Goal: Information Seeking & Learning: Find specific fact

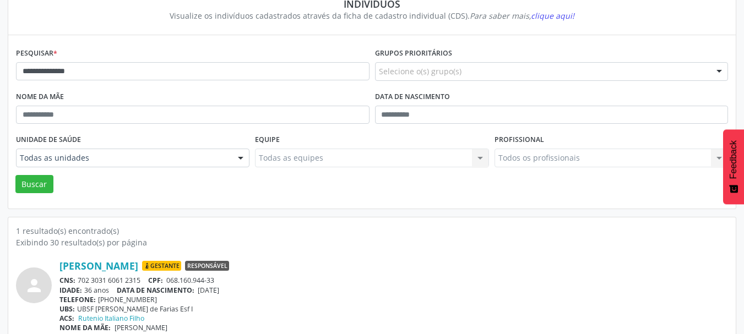
scroll to position [60, 0]
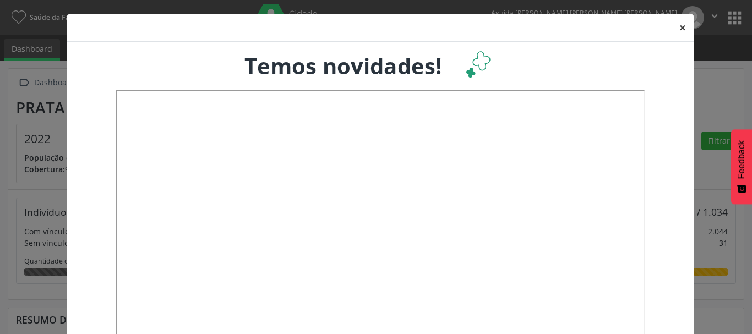
scroll to position [550434, 550372]
click at [676, 31] on button "×" at bounding box center [683, 27] width 22 height 27
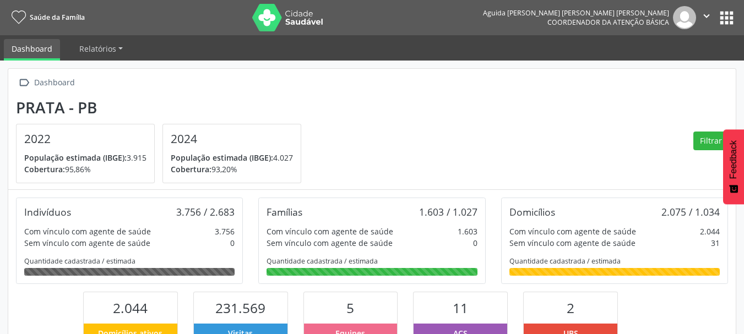
scroll to position [0, 0]
click at [722, 21] on button "apps" at bounding box center [726, 17] width 19 height 19
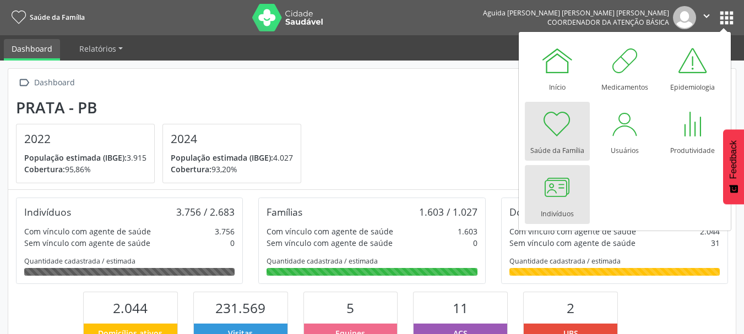
click at [565, 189] on div at bounding box center [557, 187] width 33 height 33
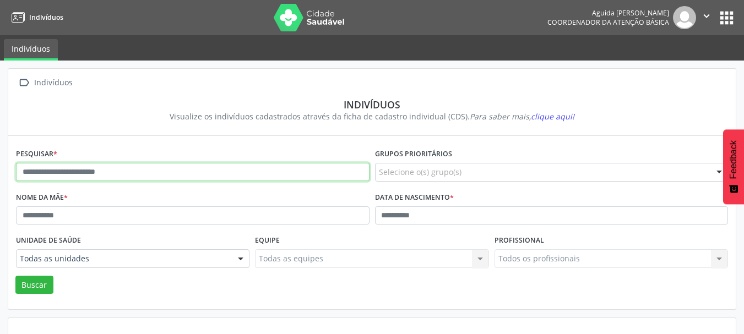
click at [79, 171] on input "text" at bounding box center [192, 172] width 353 height 19
click at [15, 276] on button "Buscar" at bounding box center [34, 285] width 38 height 19
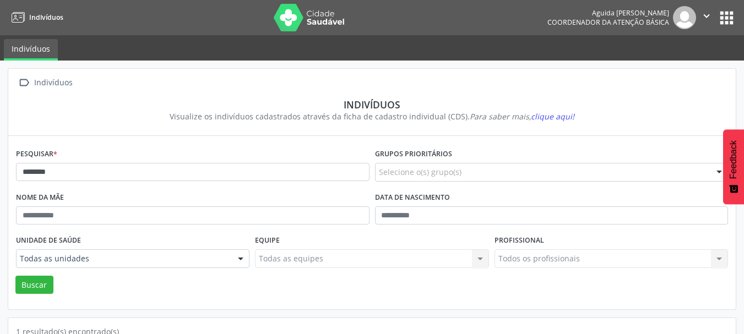
scroll to position [115, 0]
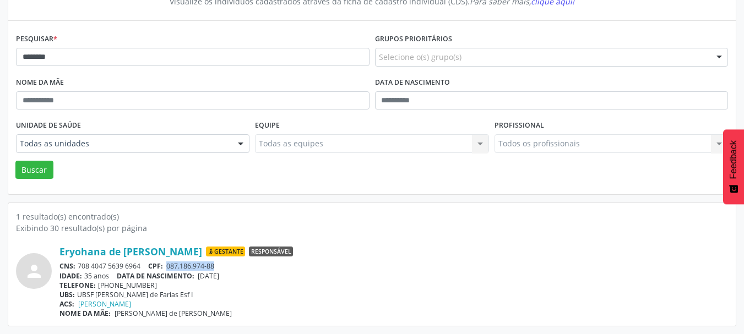
drag, startPoint x: 223, startPoint y: 264, endPoint x: 170, endPoint y: 269, distance: 53.6
click at [170, 269] on div "CNS: 708 4047 5639 6964 CPF: 087.186.974-88" at bounding box center [393, 266] width 668 height 9
copy span "087.186.974-88"
drag, startPoint x: 239, startPoint y: 276, endPoint x: 202, endPoint y: 278, distance: 37.0
click at [202, 278] on div "IDADE: 35 anos DATA DE NASCIMENTO: 03/09/1990" at bounding box center [393, 275] width 668 height 9
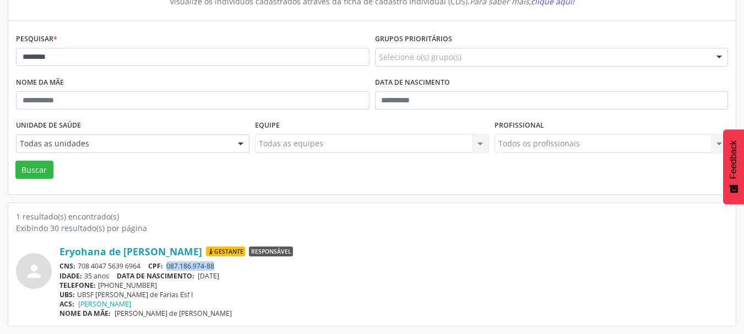
copy span "03/09/1990"
click at [213, 264] on span "087.186.974-88" at bounding box center [190, 266] width 48 height 9
drag, startPoint x: 217, startPoint y: 264, endPoint x: 168, endPoint y: 267, distance: 48.5
click at [168, 267] on span "087.186.974-88" at bounding box center [190, 266] width 48 height 9
copy span "087.186.974-88"
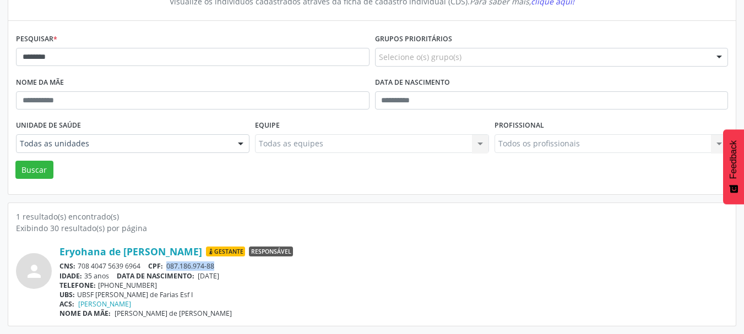
drag, startPoint x: 236, startPoint y: 274, endPoint x: 203, endPoint y: 278, distance: 33.3
click at [203, 278] on span "03/09/1990" at bounding box center [208, 275] width 21 height 9
copy span "03/09/1990"
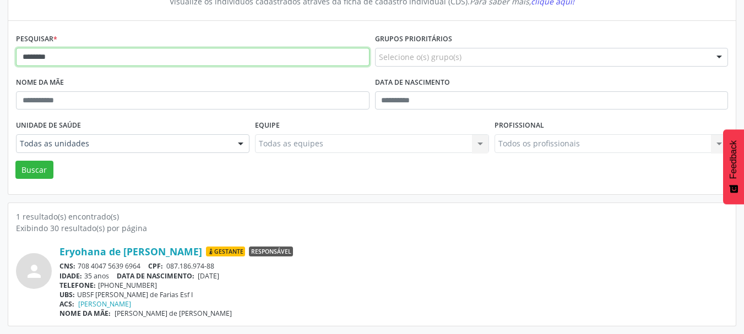
drag, startPoint x: 110, startPoint y: 53, endPoint x: 0, endPoint y: 62, distance: 110.5
click at [0, 64] on div " Indivíduos Indivíduos Visualize os indivíduos cadastrados através da ficha de…" at bounding box center [372, 139] width 744 height 389
click at [15, 161] on button "Buscar" at bounding box center [34, 170] width 38 height 19
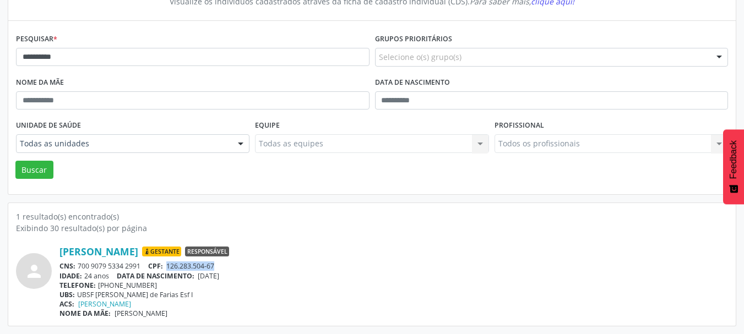
drag, startPoint x: 217, startPoint y: 266, endPoint x: 170, endPoint y: 266, distance: 47.4
click at [170, 266] on div "CNS: 700 9079 5334 2991 CPF: 126.283.504-67" at bounding box center [393, 266] width 668 height 9
copy span "126.283.504-67"
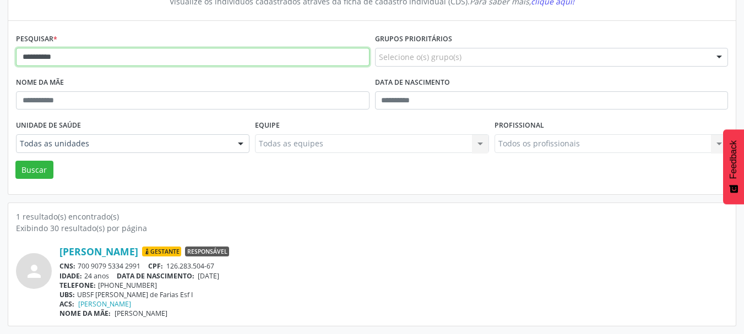
drag, startPoint x: 71, startPoint y: 63, endPoint x: 0, endPoint y: 56, distance: 71.4
click at [36, 56] on input "**********" at bounding box center [192, 57] width 353 height 19
click at [0, 56] on div "**********" at bounding box center [372, 139] width 744 height 389
drag, startPoint x: 70, startPoint y: 61, endPoint x: 14, endPoint y: 64, distance: 56.8
click at [13, 63] on div "**********" at bounding box center [371, 107] width 727 height 173
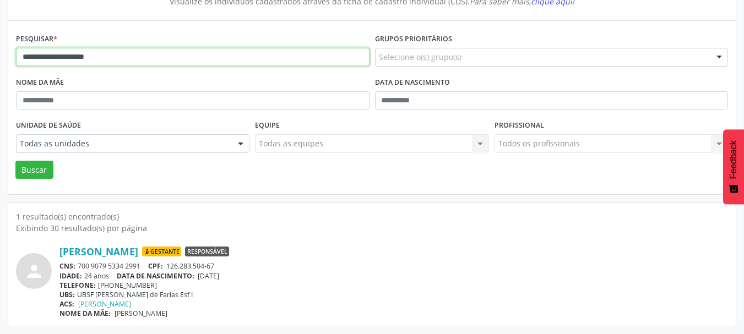
click at [15, 161] on button "Buscar" at bounding box center [34, 170] width 38 height 19
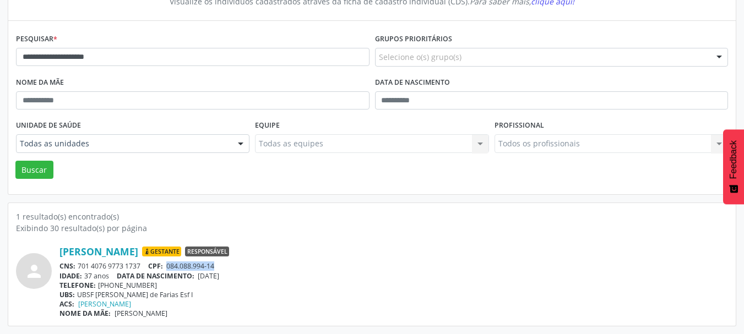
drag, startPoint x: 220, startPoint y: 263, endPoint x: 171, endPoint y: 266, distance: 49.1
click at [171, 266] on div "CNS: 701 4076 9773 1737 CPF: 084.088.994-14" at bounding box center [393, 266] width 668 height 9
copy span "084.088.994-14"
drag, startPoint x: 239, startPoint y: 273, endPoint x: 199, endPoint y: 279, distance: 40.1
click at [199, 279] on div "IDADE: 37 anos DATA DE NASCIMENTO: 09/06/1988" at bounding box center [393, 275] width 668 height 9
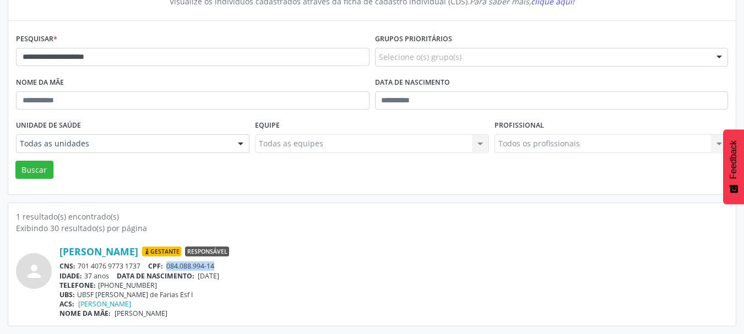
copy span "09/06/1988"
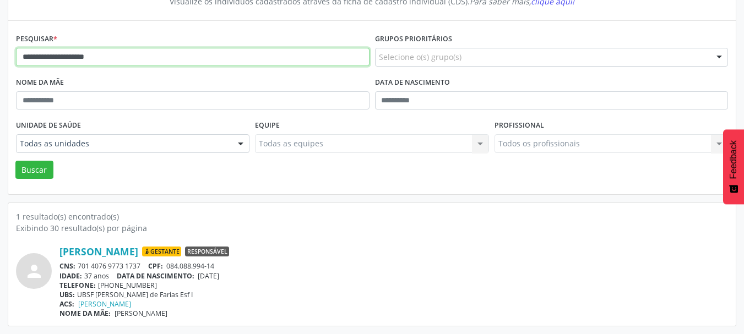
drag, startPoint x: 83, startPoint y: 70, endPoint x: 2, endPoint y: 92, distance: 83.9
click at [1, 93] on div "**********" at bounding box center [372, 139] width 744 height 389
click at [15, 161] on button "Buscar" at bounding box center [34, 170] width 38 height 19
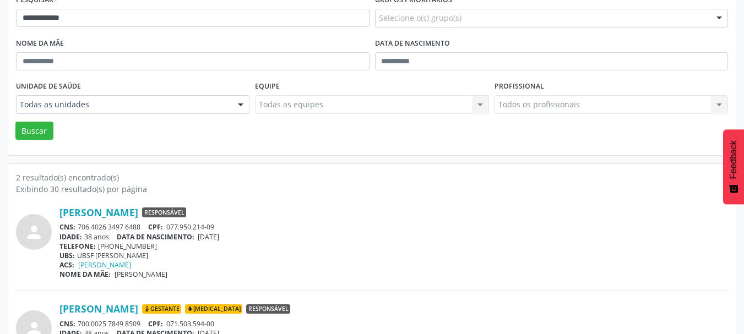
scroll to position [170, 0]
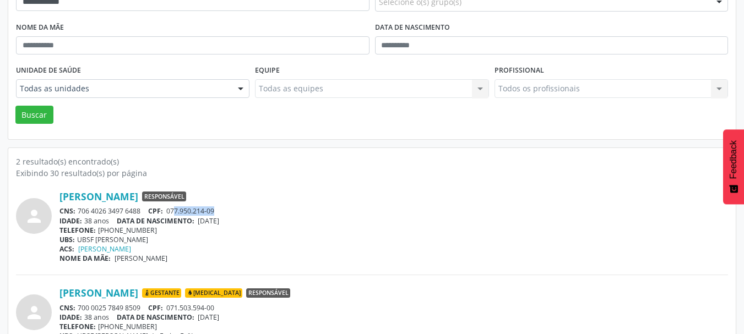
drag, startPoint x: 221, startPoint y: 213, endPoint x: 176, endPoint y: 213, distance: 45.2
click at [176, 213] on div "CNS: 706 4026 3497 6488 CPF: 077.950.214-09" at bounding box center [393, 210] width 668 height 9
click at [284, 231] on div "TELEFONE: (83) 99867-7781" at bounding box center [393, 230] width 668 height 9
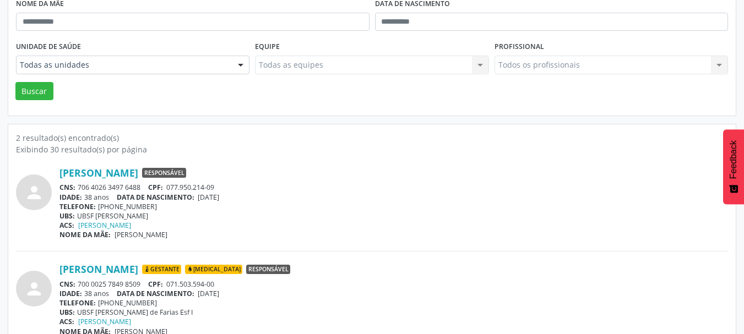
scroll to position [212, 0]
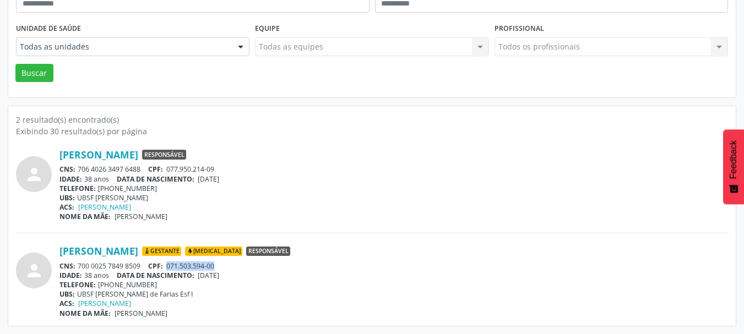
drag, startPoint x: 224, startPoint y: 266, endPoint x: 168, endPoint y: 267, distance: 55.1
click at [168, 267] on div "CNS: 700 0025 7849 8509 CPF: 071.503.594-00" at bounding box center [393, 266] width 668 height 9
copy span "071.503.594-00"
drag, startPoint x: 246, startPoint y: 276, endPoint x: 200, endPoint y: 278, distance: 46.3
click at [200, 278] on div "IDADE: 38 anos DATA DE NASCIMENTO: 01/03/1987" at bounding box center [393, 275] width 668 height 9
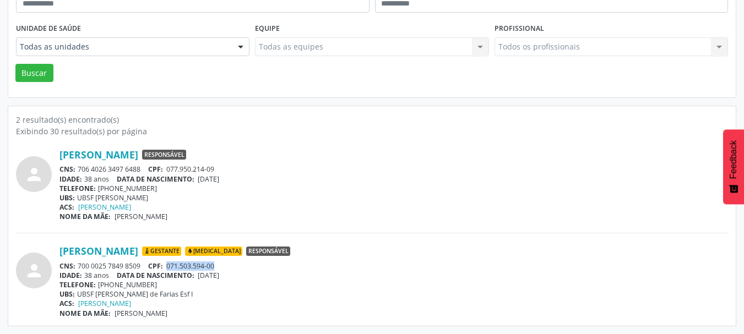
copy span "01/03/1987"
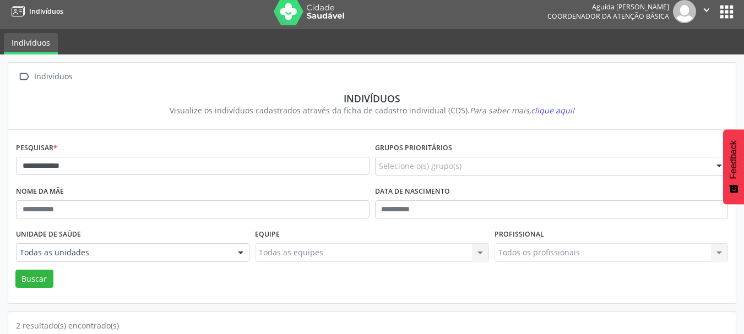
scroll to position [0, 0]
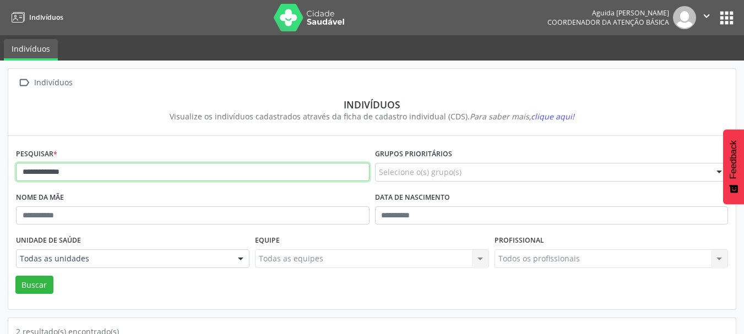
drag, startPoint x: 93, startPoint y: 173, endPoint x: 0, endPoint y: 171, distance: 92.5
click at [0, 171] on div "**********" at bounding box center [372, 304] width 744 height 486
click at [15, 276] on button "Buscar" at bounding box center [34, 285] width 38 height 19
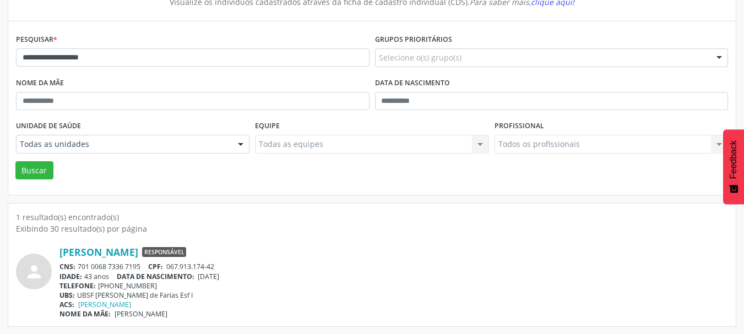
scroll to position [115, 0]
drag, startPoint x: 220, startPoint y: 266, endPoint x: 168, endPoint y: 265, distance: 51.8
click at [168, 265] on div "CNS: 701 0068 7336 7195 CPF: 067.913.174-42" at bounding box center [393, 266] width 668 height 9
copy span "067.913.174-42"
drag, startPoint x: 240, startPoint y: 278, endPoint x: 200, endPoint y: 276, distance: 39.7
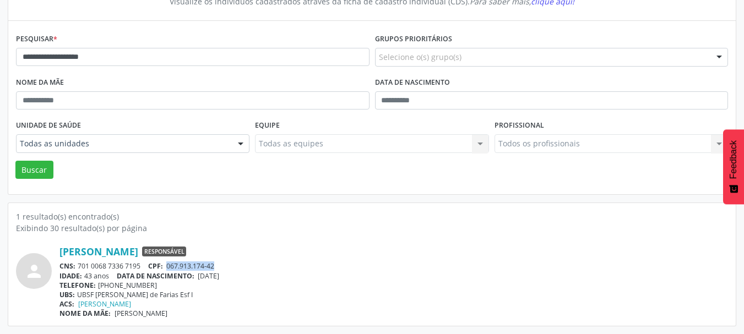
click at [200, 276] on div "IDADE: 43 anos DATA DE NASCIMENTO: 29/09/1981" at bounding box center [393, 275] width 668 height 9
click at [556, 6] on span "clique aqui!" at bounding box center [552, 1] width 43 height 10
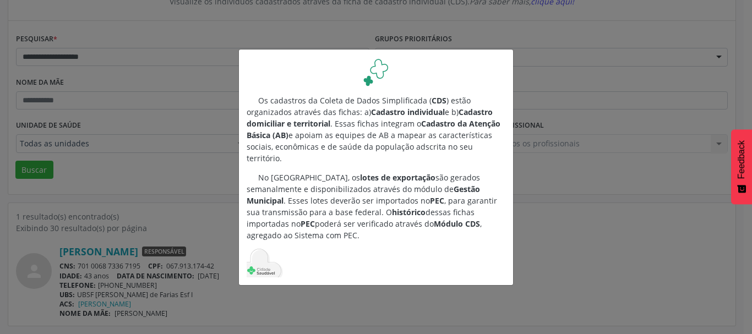
click at [525, 63] on div "Os cadastros da Coleta de Dados Simplificada ( CDS ) estão organizados através …" at bounding box center [376, 167] width 752 height 334
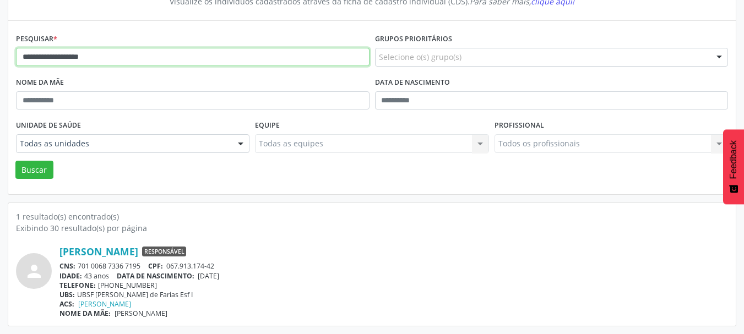
drag, startPoint x: 132, startPoint y: 63, endPoint x: 2, endPoint y: 46, distance: 131.5
click at [2, 46] on div "**********" at bounding box center [372, 139] width 744 height 389
type input "*"
click at [15, 161] on button "Buscar" at bounding box center [34, 170] width 38 height 19
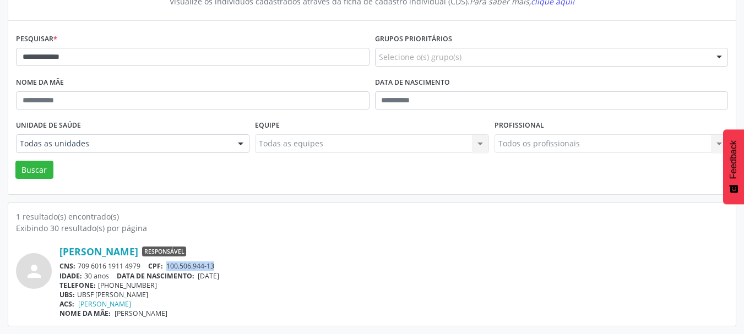
drag, startPoint x: 224, startPoint y: 264, endPoint x: 171, endPoint y: 267, distance: 53.5
click at [171, 267] on div "CNS: 709 6016 1911 4979 CPF: 100.506.944-13" at bounding box center [393, 266] width 668 height 9
drag, startPoint x: 242, startPoint y: 275, endPoint x: 200, endPoint y: 279, distance: 41.5
click at [200, 279] on div "IDADE: 30 anos DATA DE NASCIMENTO: 12/12/1994" at bounding box center [393, 275] width 668 height 9
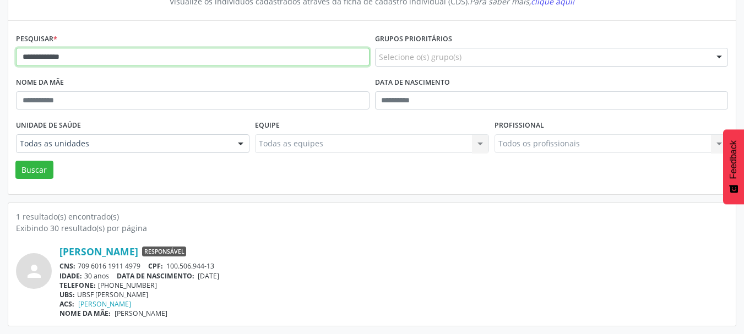
drag, startPoint x: 102, startPoint y: 55, endPoint x: 0, endPoint y: 55, distance: 101.9
click at [0, 57] on div "**********" at bounding box center [372, 139] width 744 height 389
click at [15, 161] on button "Buscar" at bounding box center [34, 170] width 38 height 19
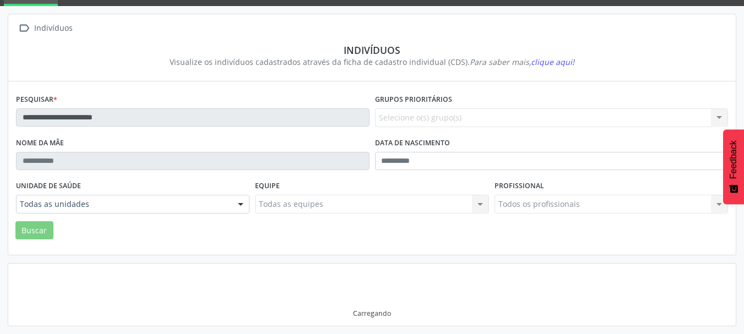
scroll to position [51, 0]
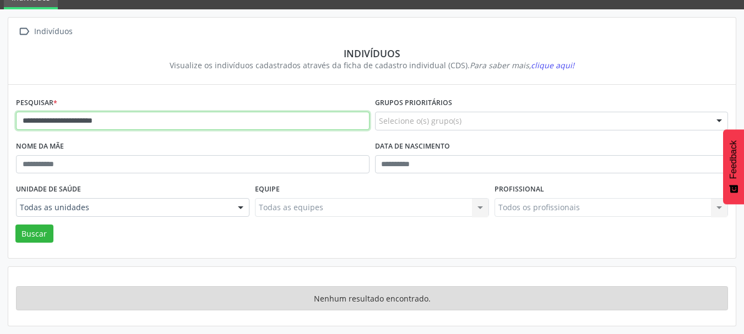
click at [27, 124] on input "**********" at bounding box center [192, 121] width 353 height 19
click at [31, 122] on input "**********" at bounding box center [192, 121] width 353 height 19
click at [15, 225] on button "Buscar" at bounding box center [34, 234] width 38 height 19
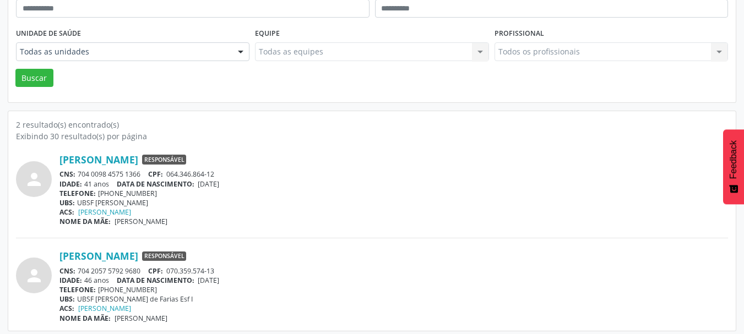
scroll to position [212, 0]
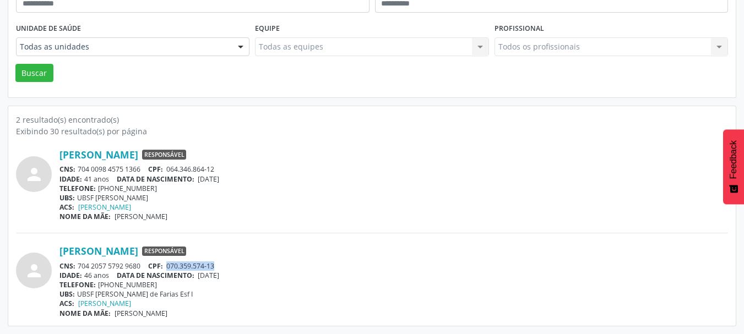
drag, startPoint x: 220, startPoint y: 264, endPoint x: 170, endPoint y: 265, distance: 50.1
click at [170, 265] on div "CNS: 704 2057 5792 9680 CPF: 070.359.574-13" at bounding box center [393, 266] width 668 height 9
drag, startPoint x: 242, startPoint y: 279, endPoint x: 202, endPoint y: 279, distance: 40.2
click at [202, 279] on div "IDADE: 46 anos DATA DE NASCIMENTO: 28/11/1978" at bounding box center [393, 275] width 668 height 9
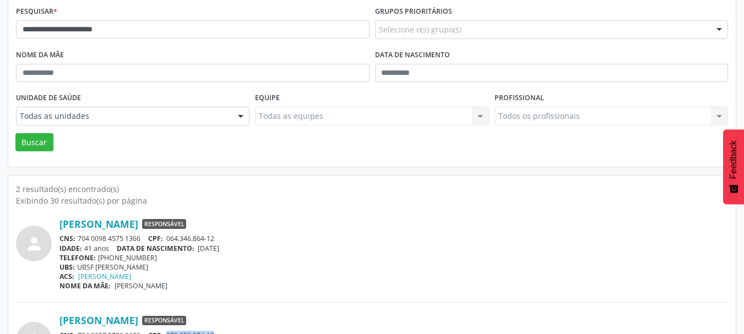
scroll to position [47, 0]
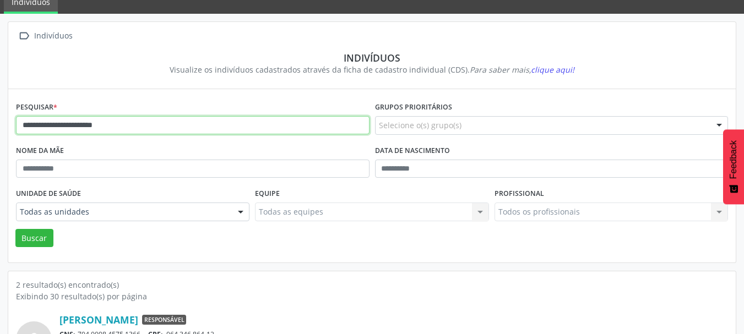
drag, startPoint x: 128, startPoint y: 124, endPoint x: 0, endPoint y: 124, distance: 127.7
click at [0, 124] on div "**********" at bounding box center [372, 257] width 744 height 486
click at [15, 229] on button "Buscar" at bounding box center [34, 238] width 38 height 19
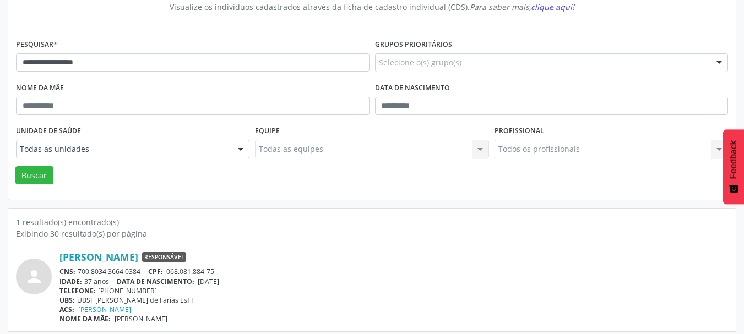
scroll to position [115, 0]
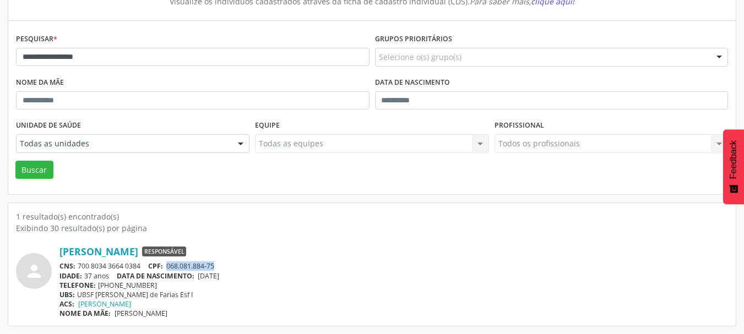
drag, startPoint x: 221, startPoint y: 266, endPoint x: 168, endPoint y: 265, distance: 52.9
click at [168, 265] on div "CNS: 700 8034 3664 0384 CPF: 068.081.884-75" at bounding box center [393, 266] width 668 height 9
drag, startPoint x: 237, startPoint y: 279, endPoint x: 201, endPoint y: 279, distance: 36.3
click at [201, 279] on div "IDADE: 37 anos DATA DE NASCIMENTO: 18/01/1988" at bounding box center [393, 275] width 668 height 9
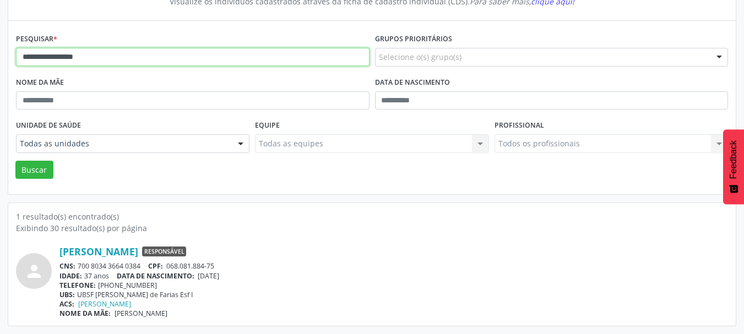
drag, startPoint x: 93, startPoint y: 56, endPoint x: 10, endPoint y: 56, distance: 82.6
click at [10, 56] on div "**********" at bounding box center [371, 107] width 727 height 173
click at [15, 161] on button "Buscar" at bounding box center [34, 170] width 38 height 19
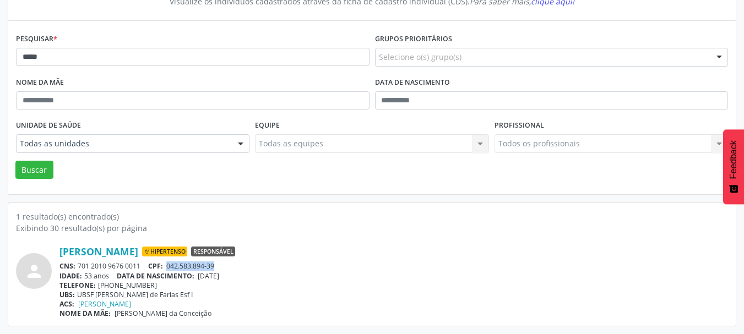
drag, startPoint x: 218, startPoint y: 265, endPoint x: 166, endPoint y: 265, distance: 51.8
click at [166, 265] on div "CNS: 701 2010 9676 0011 CPF: 042.583.894-39" at bounding box center [393, 266] width 668 height 9
drag, startPoint x: 242, startPoint y: 281, endPoint x: 276, endPoint y: 284, distance: 34.8
click at [211, 278] on div "Helma Rodrigues da Silva Prata Hipertenso Responsável CNS: 701 2010 9676 0011 C…" at bounding box center [393, 282] width 668 height 73
click at [277, 284] on div "TELEFONE: (83) 99878-4438" at bounding box center [393, 285] width 668 height 9
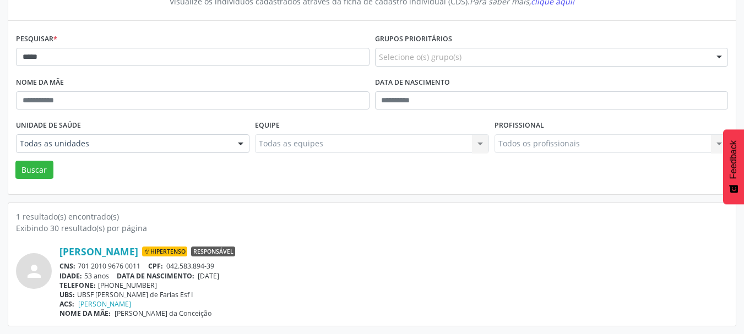
drag, startPoint x: 262, startPoint y: 279, endPoint x: 203, endPoint y: 278, distance: 58.4
click at [203, 278] on div "IDADE: 53 anos DATA DE NASCIMENTO: 05/04/1972" at bounding box center [393, 275] width 668 height 9
click at [219, 276] on span "05/04/1972" at bounding box center [208, 275] width 21 height 9
click at [219, 274] on span "05/04/1972" at bounding box center [208, 275] width 21 height 9
drag, startPoint x: 237, startPoint y: 275, endPoint x: 199, endPoint y: 278, distance: 38.1
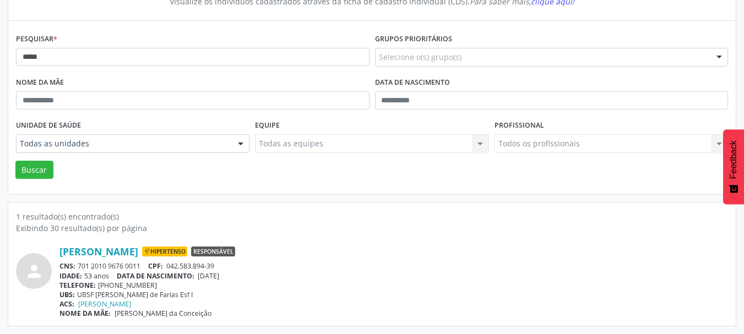
click at [199, 278] on div "IDADE: 53 anos DATA DE NASCIMENTO: 05/04/1972" at bounding box center [393, 275] width 668 height 9
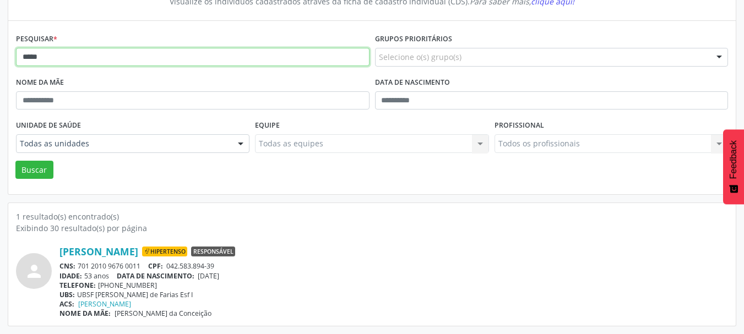
drag, startPoint x: 68, startPoint y: 62, endPoint x: 29, endPoint y: 62, distance: 39.1
click at [29, 62] on input "*****" at bounding box center [192, 57] width 353 height 19
type input "*"
click at [15, 161] on button "Buscar" at bounding box center [34, 170] width 38 height 19
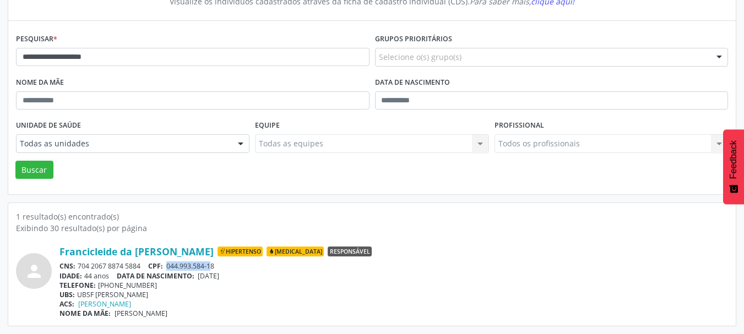
drag, startPoint x: 214, startPoint y: 264, endPoint x: 238, endPoint y: 264, distance: 23.7
click at [179, 264] on span "044.993.584-18" at bounding box center [190, 266] width 48 height 9
click at [238, 264] on div "CNS: 704 2067 8874 5884 CPF: 044.993.584-18" at bounding box center [393, 266] width 668 height 9
drag, startPoint x: 221, startPoint y: 264, endPoint x: 170, endPoint y: 269, distance: 51.4
click at [170, 267] on div "CNS: 704 2067 8874 5884 CPF: 044.993.584-18" at bounding box center [393, 266] width 668 height 9
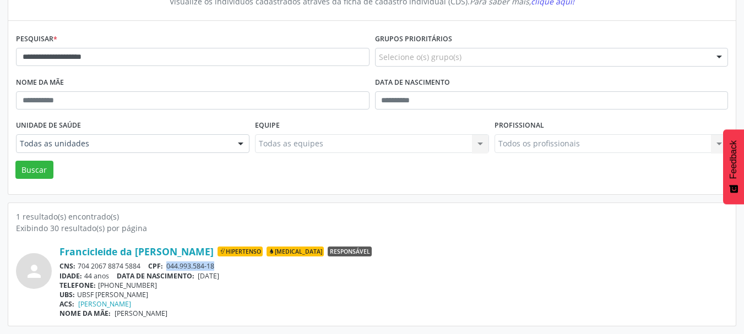
drag, startPoint x: 237, startPoint y: 274, endPoint x: 202, endPoint y: 279, distance: 36.1
click at [202, 279] on div "IDADE: 44 anos DATA DE NASCIMENTO: 26/02/1981" at bounding box center [393, 275] width 668 height 9
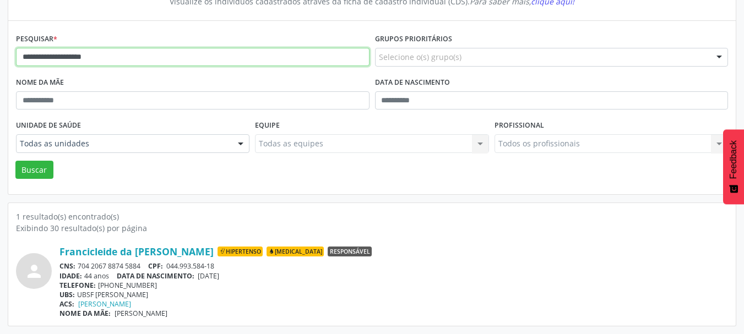
drag, startPoint x: 146, startPoint y: 61, endPoint x: 0, endPoint y: 66, distance: 146.0
click at [0, 66] on div "**********" at bounding box center [372, 139] width 744 height 389
click at [15, 161] on button "Buscar" at bounding box center [34, 170] width 38 height 19
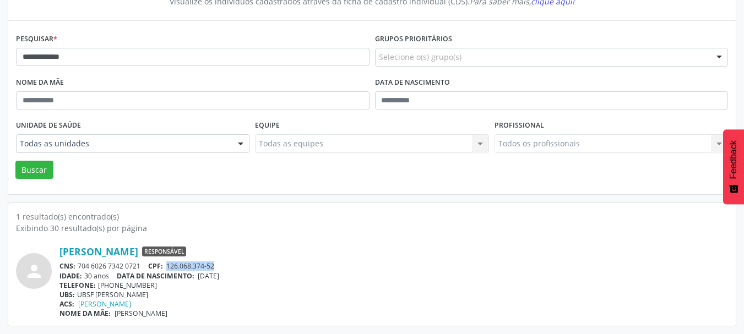
drag, startPoint x: 219, startPoint y: 266, endPoint x: 169, endPoint y: 270, distance: 50.3
click at [169, 270] on div "CNS: 704 6026 7342 0721 CPF: 126.068.374-52" at bounding box center [393, 266] width 668 height 9
drag, startPoint x: 241, startPoint y: 277, endPoint x: 201, endPoint y: 279, distance: 40.2
click at [201, 279] on div "IDADE: 30 anos DATA DE NASCIMENTO: 22/07/1995" at bounding box center [393, 275] width 668 height 9
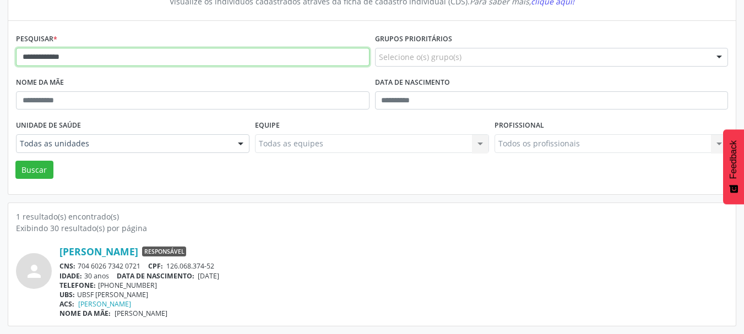
drag, startPoint x: 110, startPoint y: 61, endPoint x: 0, endPoint y: 56, distance: 110.2
click at [0, 56] on div "**********" at bounding box center [372, 139] width 744 height 389
click at [15, 161] on button "Buscar" at bounding box center [34, 170] width 38 height 19
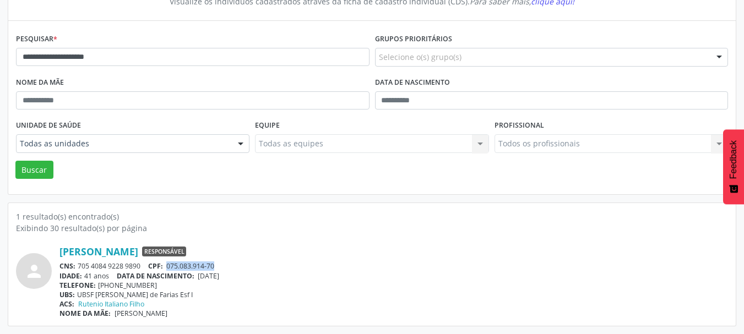
drag, startPoint x: 219, startPoint y: 266, endPoint x: 170, endPoint y: 267, distance: 49.0
click at [170, 267] on div "CNS: 705 4084 9228 9890 CPF: 075.083.914-70" at bounding box center [393, 266] width 668 height 9
drag, startPoint x: 240, startPoint y: 274, endPoint x: 202, endPoint y: 279, distance: 38.3
click at [202, 279] on div "IDADE: 41 anos DATA DE NASCIMENTO: 23/05/1984" at bounding box center [393, 275] width 668 height 9
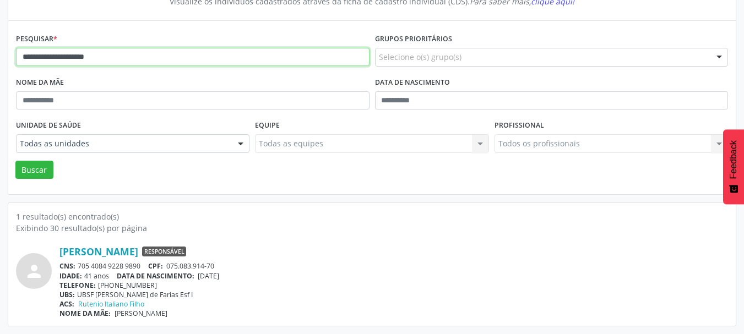
drag, startPoint x: 123, startPoint y: 56, endPoint x: 0, endPoint y: 50, distance: 123.5
click at [0, 50] on div "**********" at bounding box center [372, 139] width 744 height 389
click at [15, 161] on button "Buscar" at bounding box center [34, 170] width 38 height 19
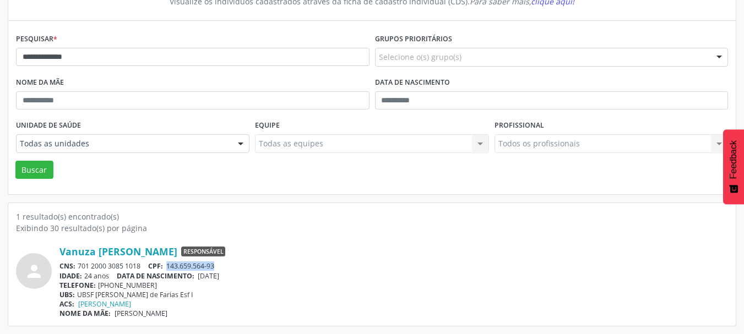
drag, startPoint x: 219, startPoint y: 268, endPoint x: 170, endPoint y: 268, distance: 48.5
click at [170, 268] on div "CNS: 701 2000 3085 1018 CPF: 143.659.564-93" at bounding box center [393, 266] width 668 height 9
drag, startPoint x: 238, startPoint y: 278, endPoint x: 201, endPoint y: 278, distance: 37.4
click at [201, 278] on div "IDADE: 24 anos DATA DE NASCIMENTO: 04/11/2000" at bounding box center [393, 275] width 668 height 9
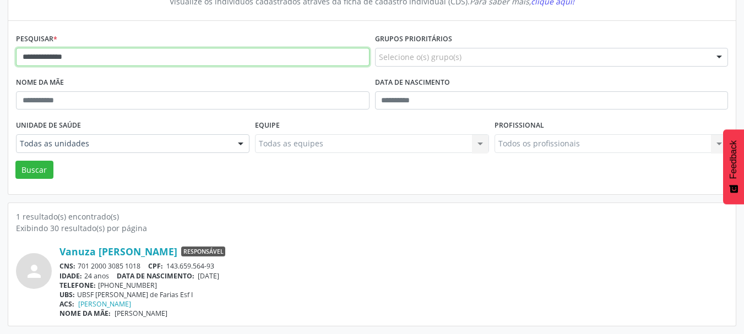
drag, startPoint x: 137, startPoint y: 61, endPoint x: 0, endPoint y: 54, distance: 136.7
click at [0, 54] on div "**********" at bounding box center [372, 139] width 744 height 389
click at [15, 161] on button "Buscar" at bounding box center [34, 170] width 38 height 19
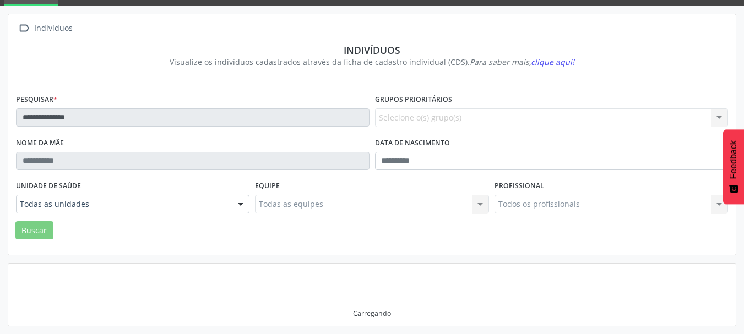
scroll to position [51, 0]
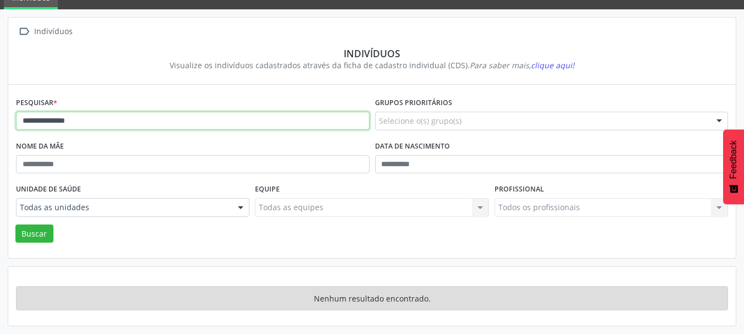
click at [36, 123] on input "**********" at bounding box center [192, 121] width 353 height 19
click at [15, 225] on button "Buscar" at bounding box center [34, 234] width 38 height 19
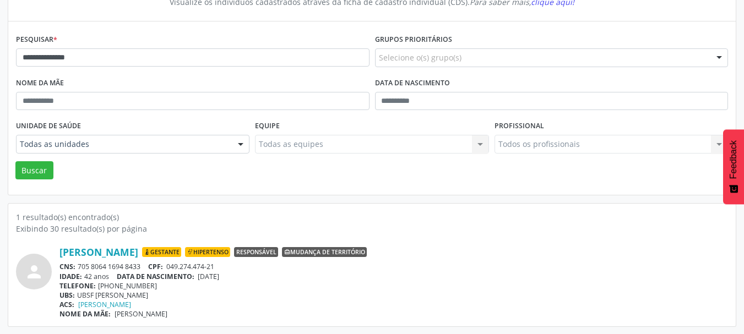
scroll to position [115, 0]
drag, startPoint x: 218, startPoint y: 268, endPoint x: 170, endPoint y: 265, distance: 48.5
click at [170, 265] on div "CNS: 705 8064 1694 8433 CPF: 049.274.474-21" at bounding box center [393, 266] width 668 height 9
drag, startPoint x: 238, startPoint y: 279, endPoint x: 200, endPoint y: 279, distance: 38.0
click at [200, 279] on div "IDADE: 42 anos DATA DE NASCIMENTO: 14/04/1983" at bounding box center [393, 275] width 668 height 9
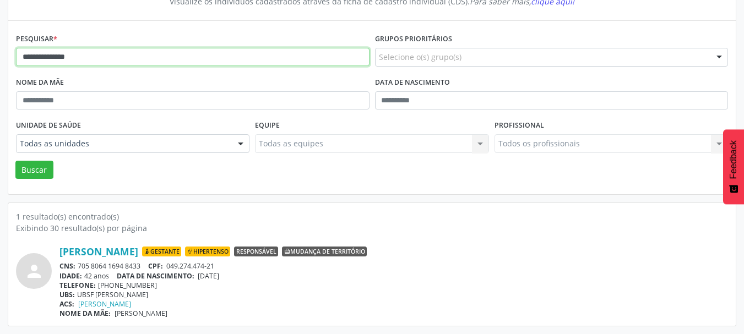
drag, startPoint x: 165, startPoint y: 51, endPoint x: 0, endPoint y: 58, distance: 165.3
click at [0, 58] on div "**********" at bounding box center [372, 139] width 744 height 389
click at [15, 161] on button "Buscar" at bounding box center [34, 170] width 38 height 19
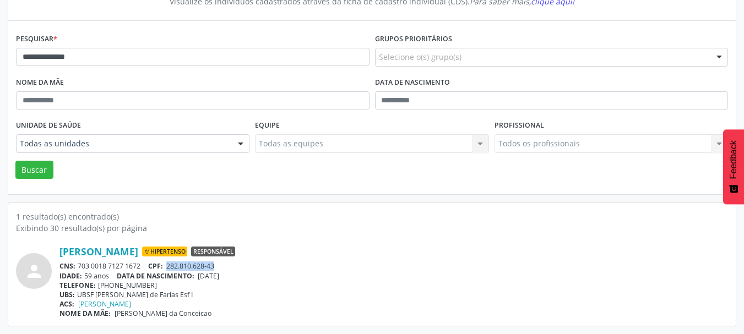
drag, startPoint x: 220, startPoint y: 266, endPoint x: 169, endPoint y: 268, distance: 50.7
click at [169, 268] on div "CNS: 703 0018 7127 1672 CPF: 282.810.628-43" at bounding box center [393, 266] width 668 height 9
drag, startPoint x: 244, startPoint y: 274, endPoint x: 203, endPoint y: 279, distance: 41.7
click at [203, 279] on div "IDADE: 59 anos DATA DE NASCIMENTO: 05/07/1966" at bounding box center [393, 275] width 668 height 9
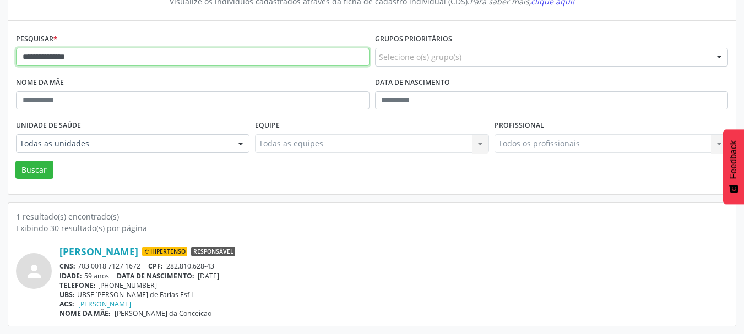
drag, startPoint x: 107, startPoint y: 58, endPoint x: 18, endPoint y: 55, distance: 89.8
click at [14, 53] on div "**********" at bounding box center [192, 52] width 359 height 43
click at [15, 161] on button "Buscar" at bounding box center [34, 170] width 38 height 19
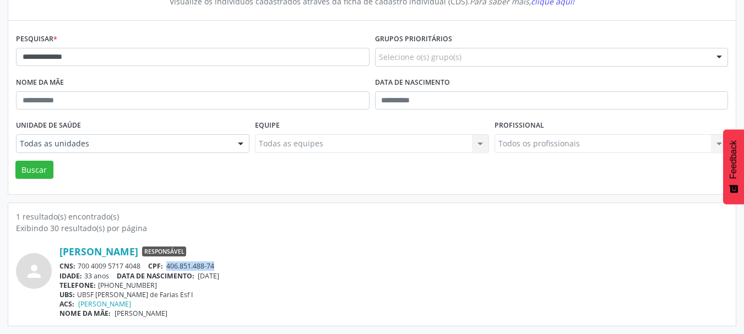
drag, startPoint x: 216, startPoint y: 265, endPoint x: 169, endPoint y: 267, distance: 47.4
click at [169, 267] on span "406.851.488-74" at bounding box center [190, 266] width 48 height 9
drag, startPoint x: 241, startPoint y: 276, endPoint x: 202, endPoint y: 280, distance: 39.3
click at [202, 280] on div "IDADE: 33 anos DATA DE NASCIMENTO: 15/01/1992" at bounding box center [393, 275] width 668 height 9
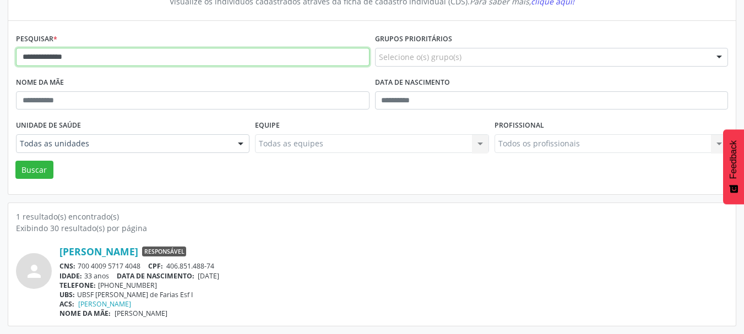
drag, startPoint x: 151, startPoint y: 51, endPoint x: 0, endPoint y: 53, distance: 150.9
click at [0, 53] on div "**********" at bounding box center [372, 139] width 744 height 389
type input "**********"
click at [15, 161] on button "Buscar" at bounding box center [34, 170] width 38 height 19
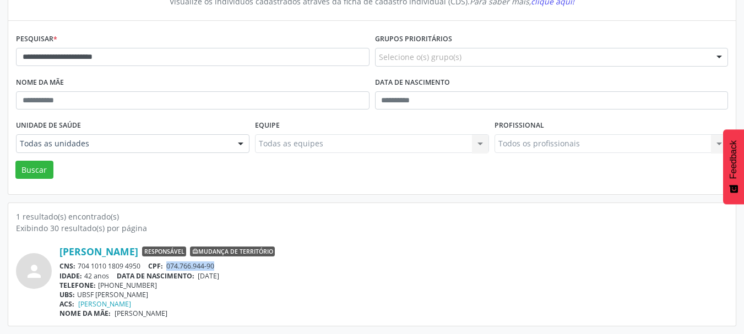
drag, startPoint x: 217, startPoint y: 263, endPoint x: 170, endPoint y: 264, distance: 47.4
click at [170, 264] on div "CNS: 704 1010 1809 4950 CPF: 074.766.944-90" at bounding box center [393, 266] width 668 height 9
drag, startPoint x: 237, startPoint y: 276, endPoint x: 202, endPoint y: 281, distance: 36.1
click at [202, 281] on div "Maria do Rosario Cordeiro dos Santos Responsável Mudança de território CNS: 704…" at bounding box center [393, 282] width 668 height 73
click at [217, 280] on span "02/11/1982" at bounding box center [208, 275] width 21 height 9
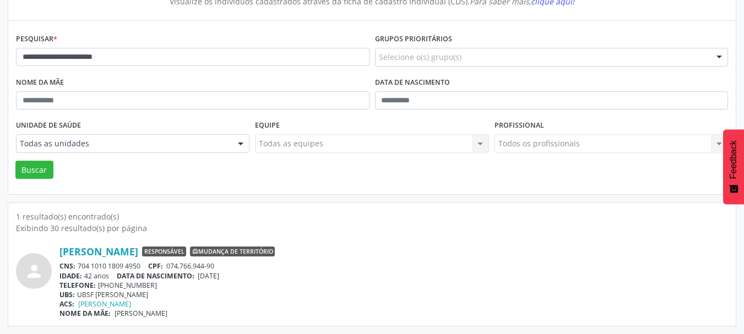
drag, startPoint x: 239, startPoint y: 278, endPoint x: 202, endPoint y: 279, distance: 37.5
click at [202, 279] on div "IDADE: 42 anos DATA DE NASCIMENTO: 02/11/1982" at bounding box center [393, 275] width 668 height 9
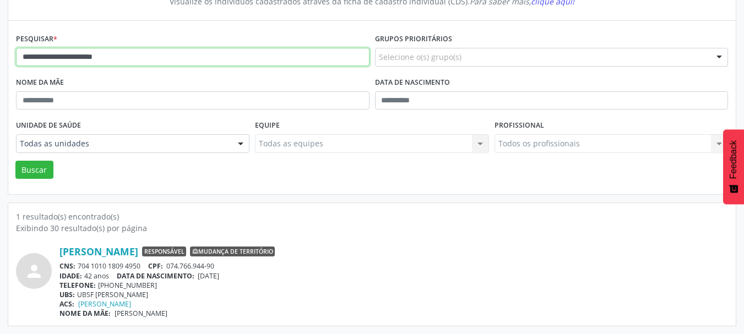
drag, startPoint x: 152, startPoint y: 59, endPoint x: 0, endPoint y: 61, distance: 152.0
click at [0, 61] on div "**********" at bounding box center [372, 139] width 744 height 389
click at [15, 161] on button "Buscar" at bounding box center [34, 170] width 38 height 19
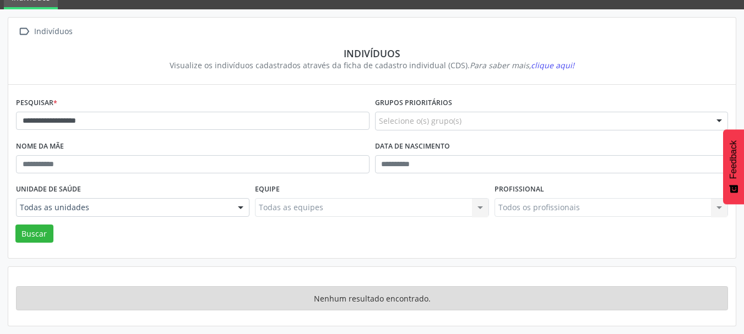
scroll to position [51, 0]
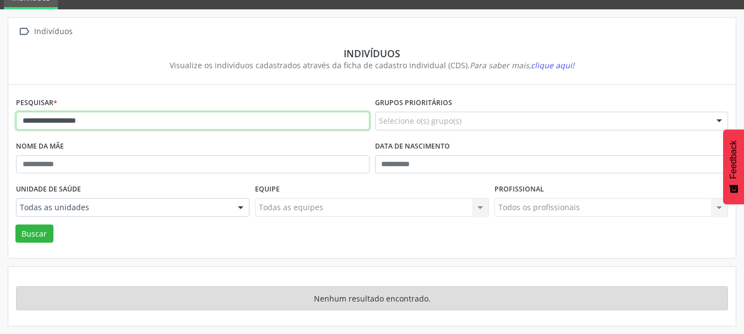
drag, startPoint x: 107, startPoint y: 124, endPoint x: 79, endPoint y: 123, distance: 28.7
click at [79, 123] on input "**********" at bounding box center [192, 121] width 353 height 19
click at [15, 225] on button "Buscar" at bounding box center [34, 234] width 38 height 19
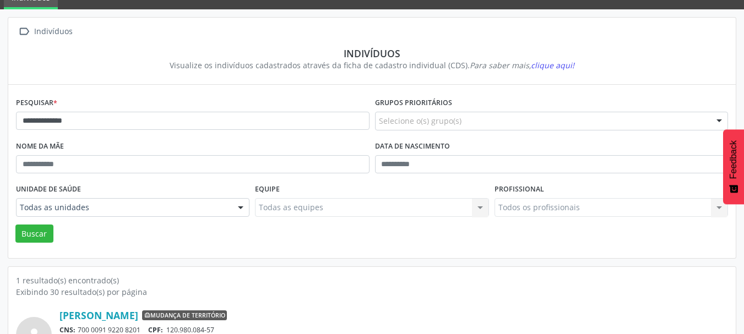
scroll to position [115, 0]
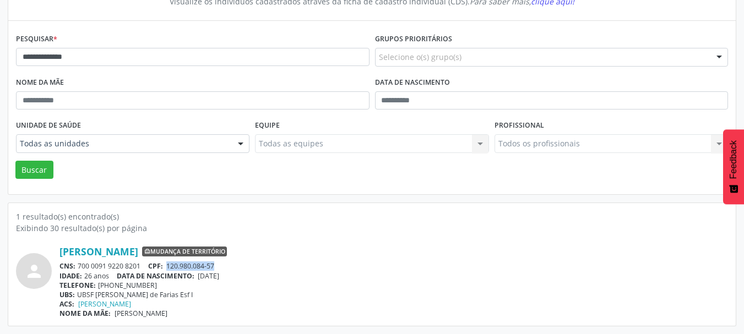
drag, startPoint x: 216, startPoint y: 268, endPoint x: 168, endPoint y: 268, distance: 47.4
click at [168, 268] on span "120.980.084-57" at bounding box center [190, 266] width 48 height 9
drag, startPoint x: 241, startPoint y: 278, endPoint x: 201, endPoint y: 279, distance: 39.7
click at [201, 279] on div "IDADE: 26 anos DATA DE NASCIMENTO: 06/02/1999" at bounding box center [393, 275] width 668 height 9
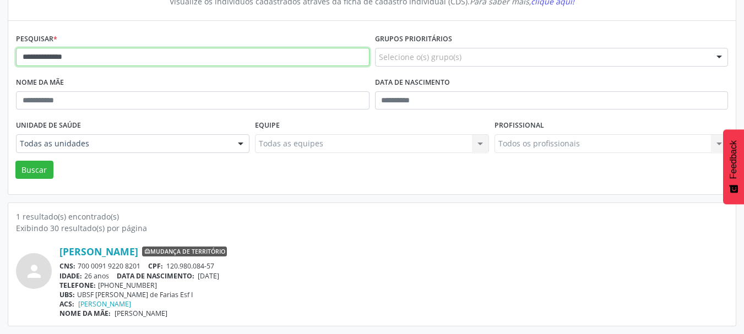
drag, startPoint x: 75, startPoint y: 60, endPoint x: 0, endPoint y: 60, distance: 74.9
click at [0, 60] on div "**********" at bounding box center [372, 139] width 744 height 389
click at [15, 161] on button "Buscar" at bounding box center [34, 170] width 38 height 19
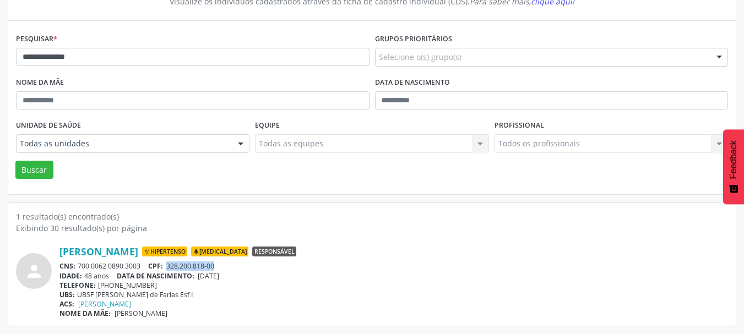
drag, startPoint x: 219, startPoint y: 265, endPoint x: 168, endPoint y: 269, distance: 50.8
click at [168, 269] on div "CNS: 700 0062 0890 3003 CPF: 328.200.818-00" at bounding box center [393, 266] width 668 height 9
drag, startPoint x: 237, startPoint y: 273, endPoint x: 201, endPoint y: 279, distance: 36.3
click at [201, 279] on span "27/07/1977" at bounding box center [208, 275] width 21 height 9
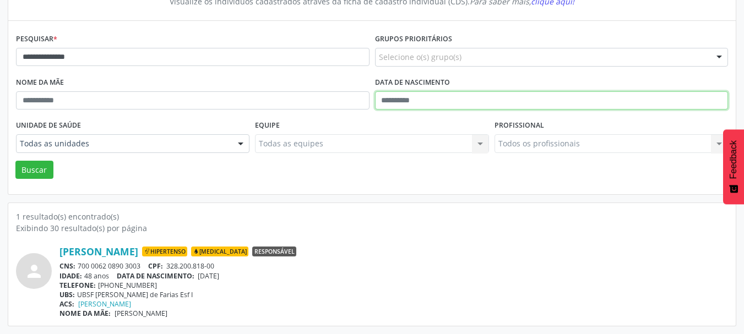
drag, startPoint x: 403, startPoint y: 100, endPoint x: 490, endPoint y: 39, distance: 106.5
click at [488, 41] on form "**********" at bounding box center [372, 105] width 712 height 148
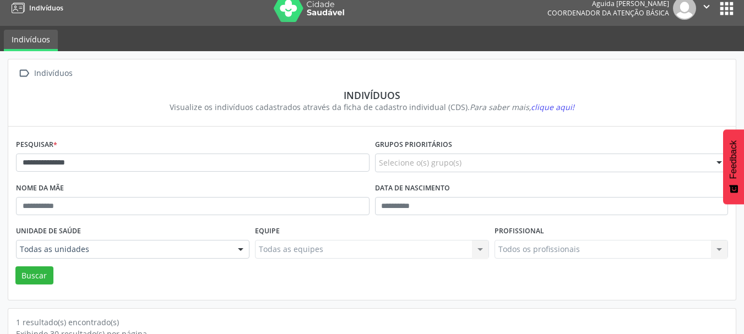
scroll to position [5, 0]
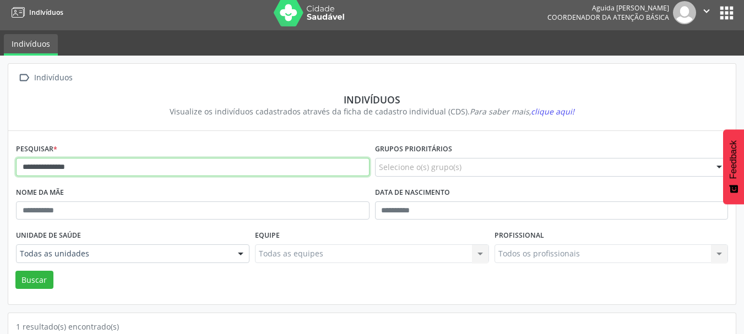
drag, startPoint x: 89, startPoint y: 161, endPoint x: 0, endPoint y: 182, distance: 91.1
click at [0, 182] on div "**********" at bounding box center [372, 250] width 744 height 389
click at [15, 271] on button "Buscar" at bounding box center [34, 280] width 38 height 19
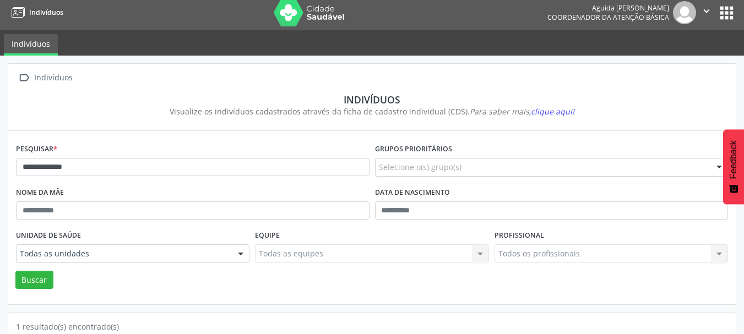
scroll to position [115, 0]
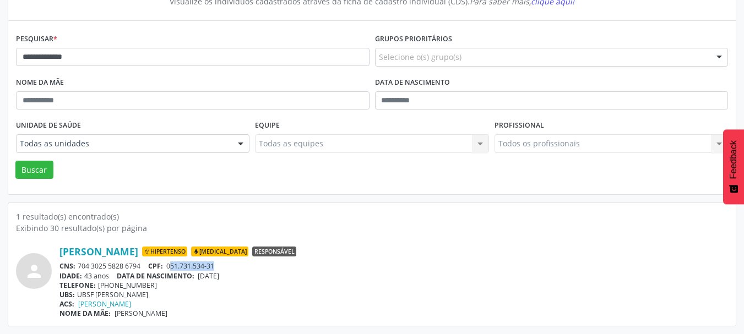
drag, startPoint x: 217, startPoint y: 266, endPoint x: 171, endPoint y: 262, distance: 46.5
click at [171, 262] on div "CNS: 704 3025 5828 6794 CPF: 051.731.534-31" at bounding box center [393, 266] width 668 height 9
click at [198, 270] on span "051.731.534-31" at bounding box center [190, 266] width 48 height 9
click at [225, 266] on div "CNS: 704 3025 5828 6794 CPF: 051.731.534-31" at bounding box center [393, 266] width 668 height 9
drag, startPoint x: 202, startPoint y: 265, endPoint x: 168, endPoint y: 267, distance: 33.6
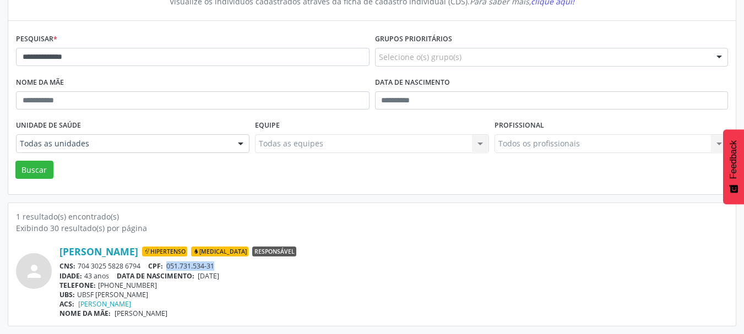
click at [168, 267] on div "CNS: 704 3025 5828 6794 CPF: 051.731.534-31" at bounding box center [393, 266] width 668 height 9
drag, startPoint x: 235, startPoint y: 276, endPoint x: 246, endPoint y: 285, distance: 14.2
click at [204, 277] on span "28/03/1982" at bounding box center [208, 275] width 21 height 9
click at [252, 285] on div "TELEFONE: (83) 99854-5620" at bounding box center [393, 285] width 668 height 9
drag, startPoint x: 241, startPoint y: 276, endPoint x: 201, endPoint y: 276, distance: 40.2
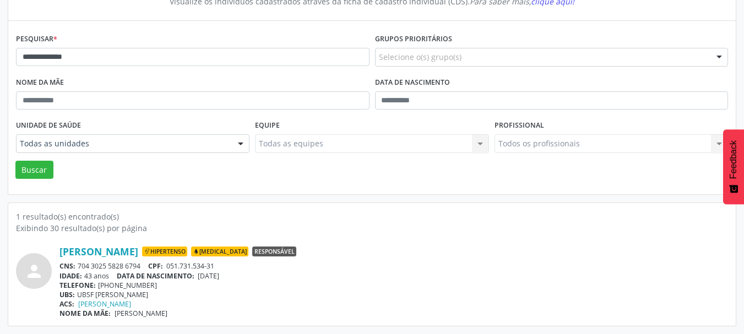
click at [201, 276] on div "IDADE: 43 anos DATA DE NASCIMENTO: 28/03/1982" at bounding box center [393, 275] width 668 height 9
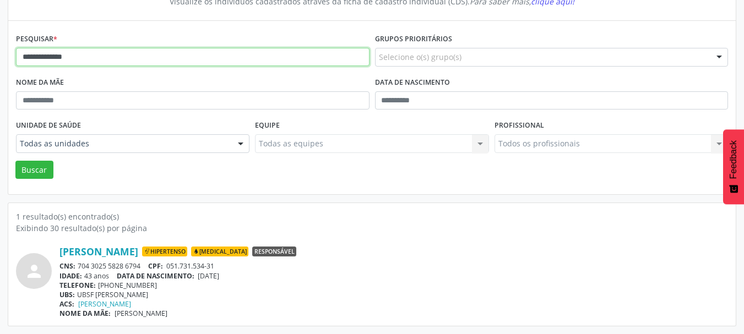
drag, startPoint x: 152, startPoint y: 61, endPoint x: 0, endPoint y: 67, distance: 152.1
click at [0, 67] on div "**********" at bounding box center [372, 139] width 744 height 389
click at [15, 161] on button "Buscar" at bounding box center [34, 170] width 38 height 19
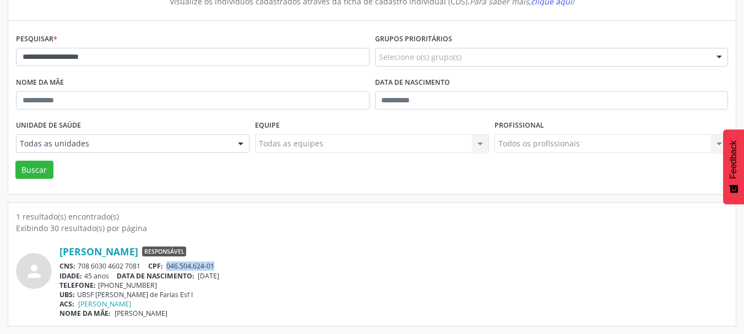
drag, startPoint x: 217, startPoint y: 266, endPoint x: 170, endPoint y: 268, distance: 47.9
click at [170, 268] on div "CNS: 708 6030 4602 7081 CPF: 046.504.624-01" at bounding box center [393, 266] width 668 height 9
drag, startPoint x: 239, startPoint y: 276, endPoint x: 201, endPoint y: 279, distance: 38.1
click at [201, 279] on div "IDADE: 45 anos DATA DE NASCIMENTO: 21/07/1980" at bounding box center [393, 275] width 668 height 9
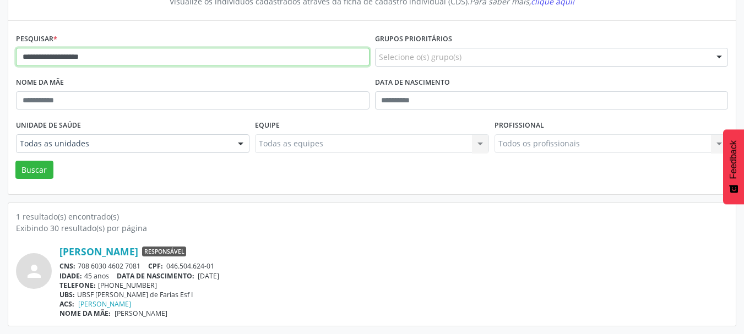
drag, startPoint x: 119, startPoint y: 53, endPoint x: 0, endPoint y: 52, distance: 119.5
click at [0, 52] on div "**********" at bounding box center [372, 139] width 744 height 389
click at [15, 161] on button "Buscar" at bounding box center [34, 170] width 38 height 19
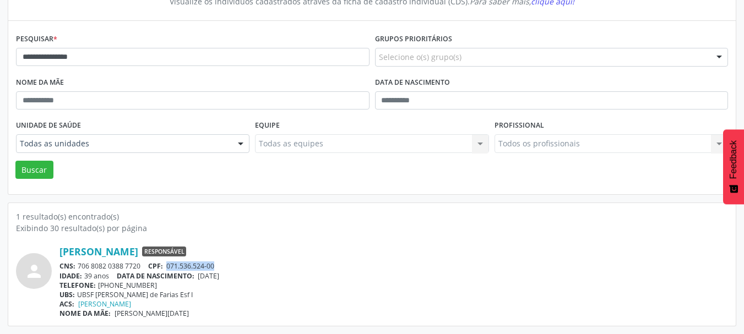
drag, startPoint x: 220, startPoint y: 265, endPoint x: 168, endPoint y: 266, distance: 52.3
click at [168, 266] on div "CNS: 706 8082 0388 7720 CPF: 071.536.524-00" at bounding box center [393, 266] width 668 height 9
drag, startPoint x: 235, startPoint y: 278, endPoint x: 206, endPoint y: 280, distance: 28.2
click at [203, 280] on span "02/06/1986" at bounding box center [208, 275] width 21 height 9
click at [238, 281] on div "TELEFONE: (83) 99986-2299" at bounding box center [393, 285] width 668 height 9
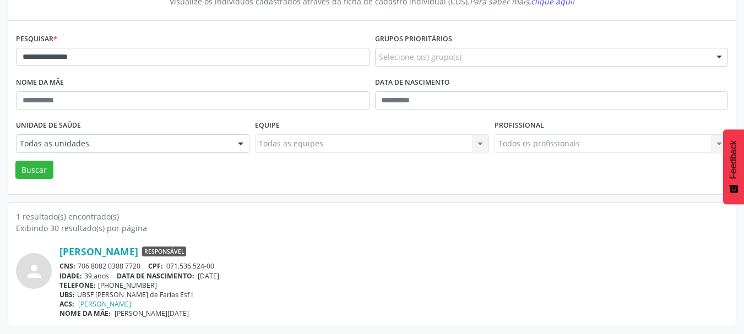
drag, startPoint x: 236, startPoint y: 276, endPoint x: 202, endPoint y: 277, distance: 34.2
click at [202, 277] on div "IDADE: 39 anos DATA DE NASCIMENTO: 02/06/1986" at bounding box center [393, 275] width 668 height 9
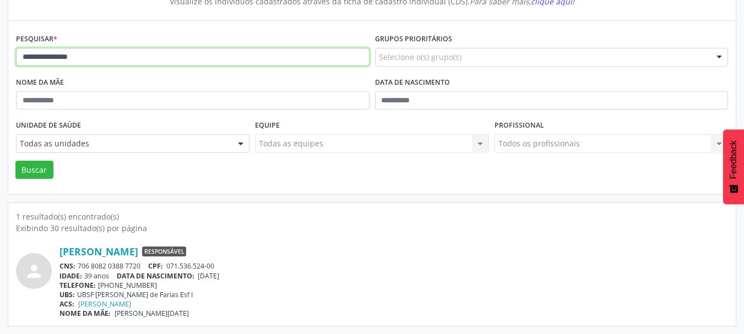
drag, startPoint x: 118, startPoint y: 59, endPoint x: 37, endPoint y: 35, distance: 84.5
click at [4, 63] on div "**********" at bounding box center [372, 139] width 744 height 389
click at [15, 161] on button "Buscar" at bounding box center [34, 170] width 38 height 19
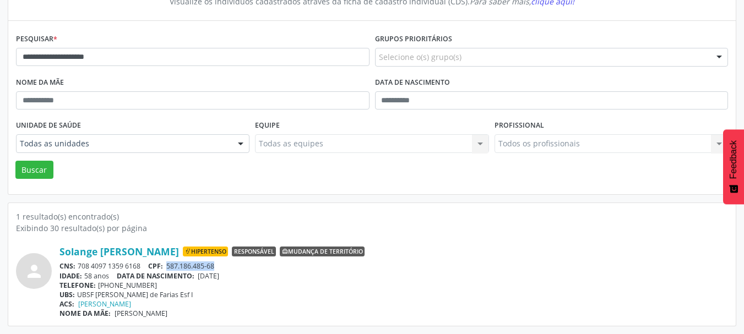
drag, startPoint x: 222, startPoint y: 263, endPoint x: 167, endPoint y: 269, distance: 55.9
click at [167, 269] on div "CNS: 708 4097 1359 6168 CPF: 587.186.485-68" at bounding box center [393, 266] width 668 height 9
drag, startPoint x: 236, startPoint y: 273, endPoint x: 203, endPoint y: 275, distance: 33.2
click at [203, 275] on span "10/11/1966" at bounding box center [208, 275] width 21 height 9
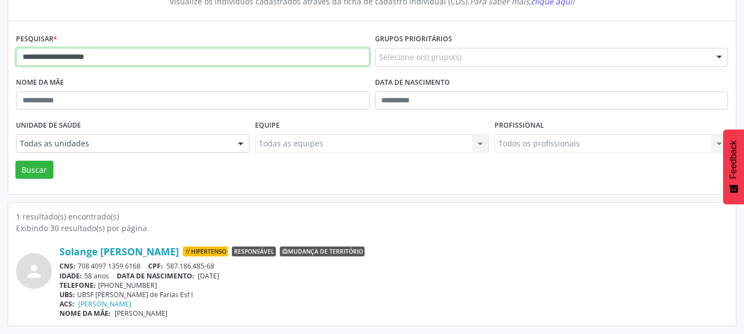
drag, startPoint x: 160, startPoint y: 64, endPoint x: 0, endPoint y: 48, distance: 160.4
click at [0, 50] on div "**********" at bounding box center [372, 139] width 744 height 389
type input "*"
click at [15, 161] on button "Buscar" at bounding box center [34, 170] width 38 height 19
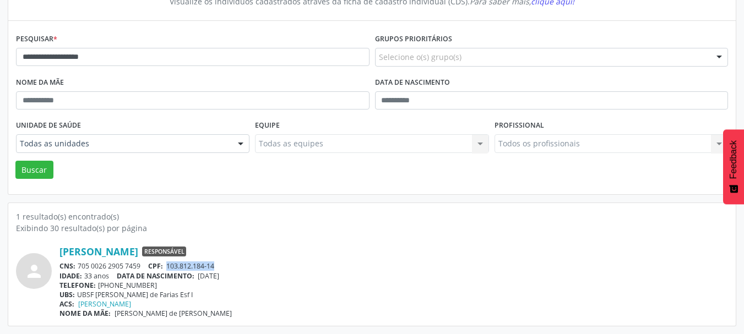
drag, startPoint x: 222, startPoint y: 266, endPoint x: 170, endPoint y: 264, distance: 51.8
click at [170, 264] on div "CNS: 705 0026 2905 7459 CPF: 103.812.184-14" at bounding box center [393, 266] width 668 height 9
drag, startPoint x: 242, startPoint y: 277, endPoint x: 198, endPoint y: 278, distance: 44.1
click at [198, 278] on div "IDADE: 33 anos DATA DE NASCIMENTO: 07/07/1992" at bounding box center [393, 275] width 668 height 9
click at [264, 284] on div "TELEFONE: (83) 99821-7292" at bounding box center [393, 285] width 668 height 9
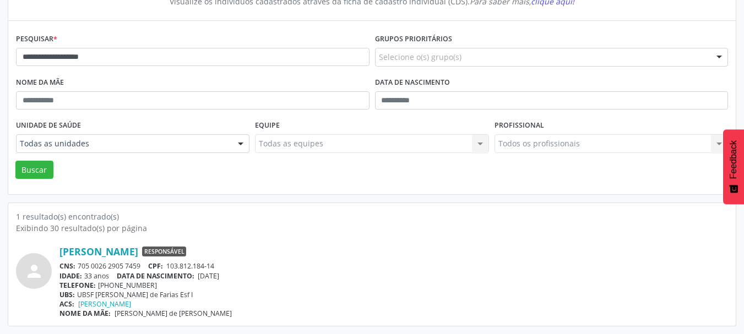
drag, startPoint x: 243, startPoint y: 275, endPoint x: 202, endPoint y: 277, distance: 40.8
click at [202, 277] on div "IDADE: 33 anos DATA DE NASCIMENTO: 07/07/1992" at bounding box center [393, 275] width 668 height 9
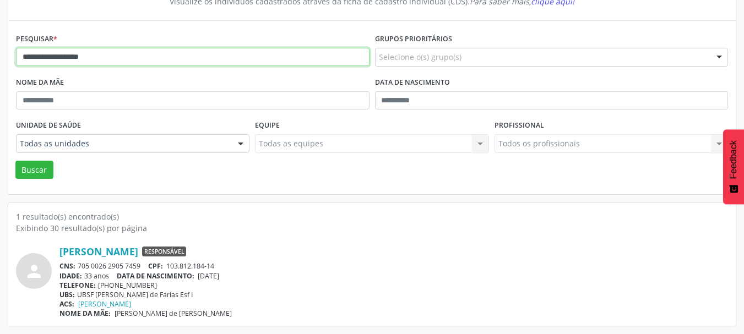
drag, startPoint x: 105, startPoint y: 63, endPoint x: 0, endPoint y: 61, distance: 105.2
click at [0, 61] on div "**********" at bounding box center [372, 139] width 744 height 389
click at [15, 161] on button "Buscar" at bounding box center [34, 170] width 38 height 19
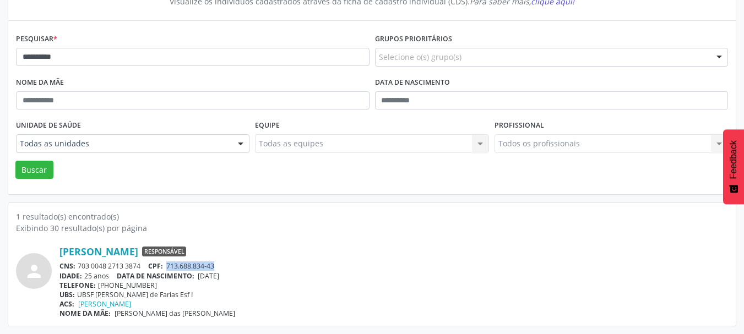
drag, startPoint x: 226, startPoint y: 269, endPoint x: 169, endPoint y: 266, distance: 57.3
click at [169, 266] on div "CNS: 703 0048 2713 3874 CPF: 713.688.834-43" at bounding box center [393, 266] width 668 height 9
drag, startPoint x: 242, startPoint y: 279, endPoint x: 202, endPoint y: 278, distance: 40.2
click at [202, 278] on div "IDADE: 25 anos DATA DE NASCIMENTO: 03/06/2000" at bounding box center [393, 275] width 668 height 9
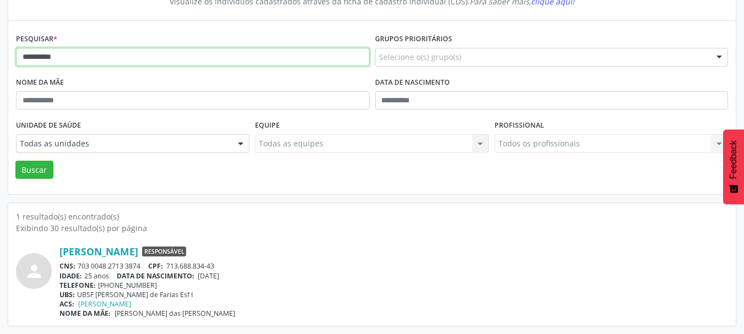
drag, startPoint x: 91, startPoint y: 59, endPoint x: 0, endPoint y: 59, distance: 90.9
click at [0, 59] on div "**********" at bounding box center [372, 139] width 744 height 389
type input "**********"
click at [15, 161] on button "Buscar" at bounding box center [34, 170] width 38 height 19
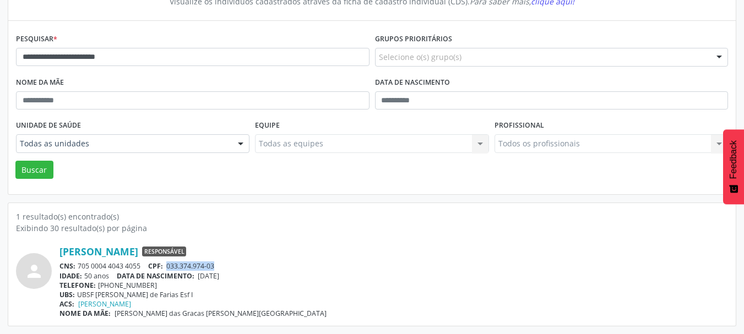
drag, startPoint x: 212, startPoint y: 265, endPoint x: 170, endPoint y: 269, distance: 42.0
click at [170, 269] on div "CNS: 705 0004 4043 4055 CPF: 033.374.974-03" at bounding box center [393, 266] width 668 height 9
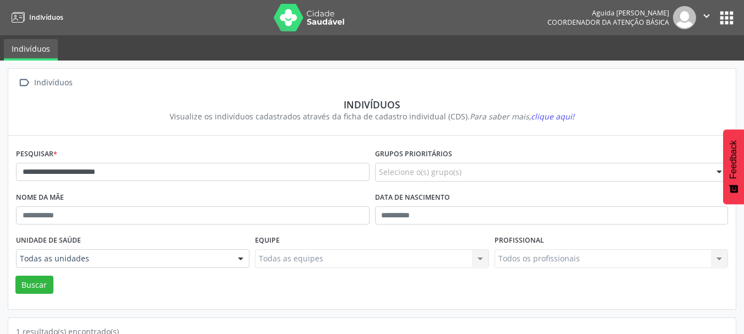
drag, startPoint x: 445, startPoint y: 2, endPoint x: 497, endPoint y: -52, distance: 75.2
click at [497, 0] on html "**********" at bounding box center [372, 167] width 744 height 334
click at [228, 132] on div " Indivíduos Indivíduos Visualize os indivíduos cadastrados através da ficha de…" at bounding box center [371, 102] width 727 height 67
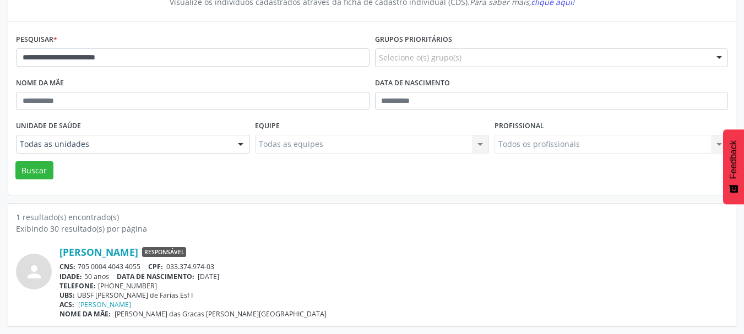
scroll to position [115, 0]
drag, startPoint x: 222, startPoint y: 264, endPoint x: 169, endPoint y: 264, distance: 52.9
click at [169, 264] on div "CNS: 705 0004 4043 4055 CPF: 033.374.974-03" at bounding box center [393, 266] width 668 height 9
drag, startPoint x: 247, startPoint y: 275, endPoint x: 199, endPoint y: 278, distance: 48.0
click at [199, 278] on div "IDADE: 50 anos DATA DE NASCIMENTO: 29/03/1975" at bounding box center [393, 275] width 668 height 9
